Goal: Task Accomplishment & Management: Use online tool/utility

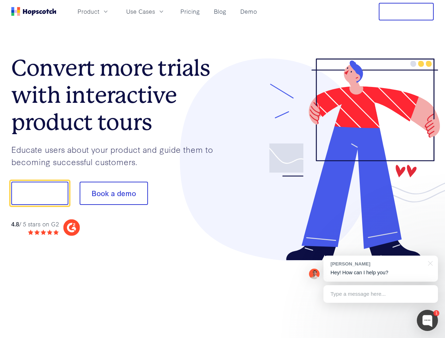
click at [222, 169] on div at bounding box center [327, 159] width 211 height 202
click at [99, 11] on span "Product" at bounding box center [88, 11] width 22 height 9
click at [155, 11] on span "Use Cases" at bounding box center [140, 11] width 29 height 9
click at [406, 12] on button "Free Trial" at bounding box center [405, 12] width 55 height 18
click at [39, 193] on button "Show me!" at bounding box center [39, 193] width 57 height 23
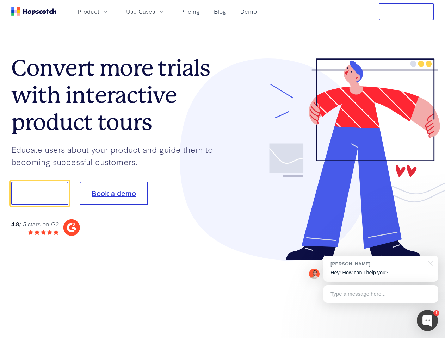
click at [113, 193] on button "Book a demo" at bounding box center [114, 193] width 68 height 23
click at [427, 320] on div at bounding box center [426, 320] width 21 height 21
click at [380, 269] on div "[PERSON_NAME] Hey! How can I help you?" at bounding box center [380, 269] width 114 height 26
click at [429, 263] on div at bounding box center [372, 192] width 132 height 235
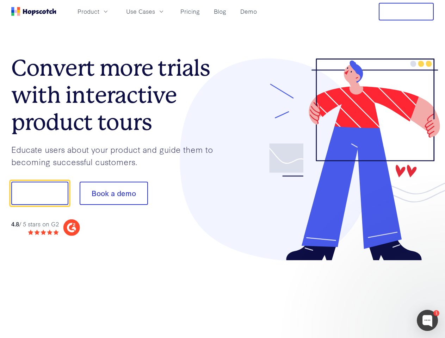
click at [380, 294] on div at bounding box center [372, 239] width 132 height 140
